Goal: Task Accomplishment & Management: Complete application form

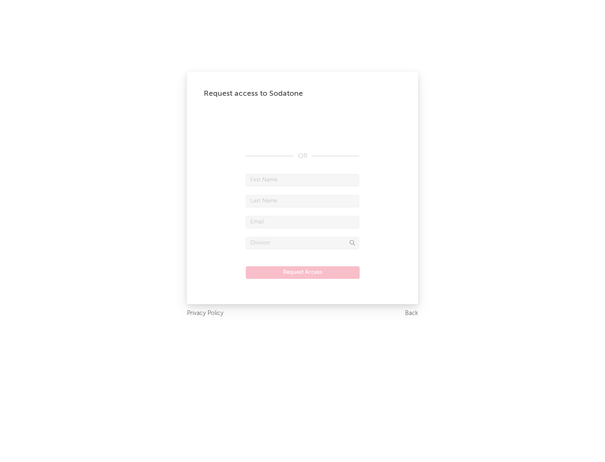
click at [302, 180] on input "text" at bounding box center [302, 180] width 113 height 13
type input "[PERSON_NAME]"
click at [302, 201] on input "text" at bounding box center [302, 201] width 113 height 13
type input "[PERSON_NAME]"
click at [302, 222] on input "text" at bounding box center [302, 222] width 113 height 13
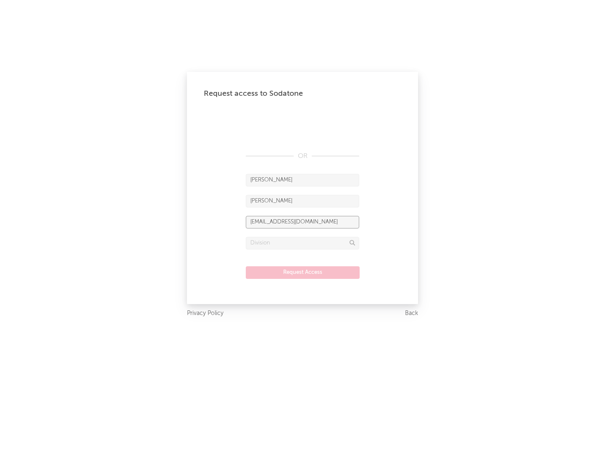
type input "[EMAIL_ADDRESS][DOMAIN_NAME]"
click at [302, 243] on input "text" at bounding box center [302, 243] width 113 height 13
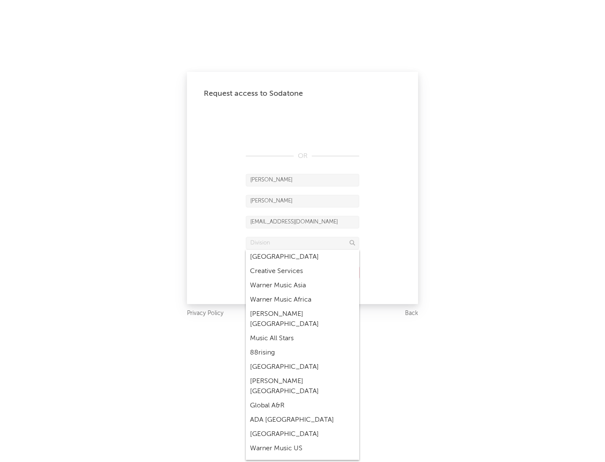
click at [302, 331] on div "Music All Stars" at bounding box center [302, 338] width 113 height 14
type input "Music All Stars"
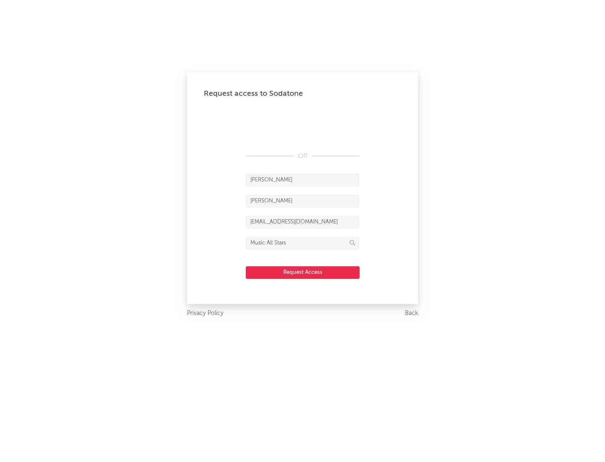
click at [302, 272] on button "Request Access" at bounding box center [303, 272] width 114 height 13
